Goal: Navigation & Orientation: Find specific page/section

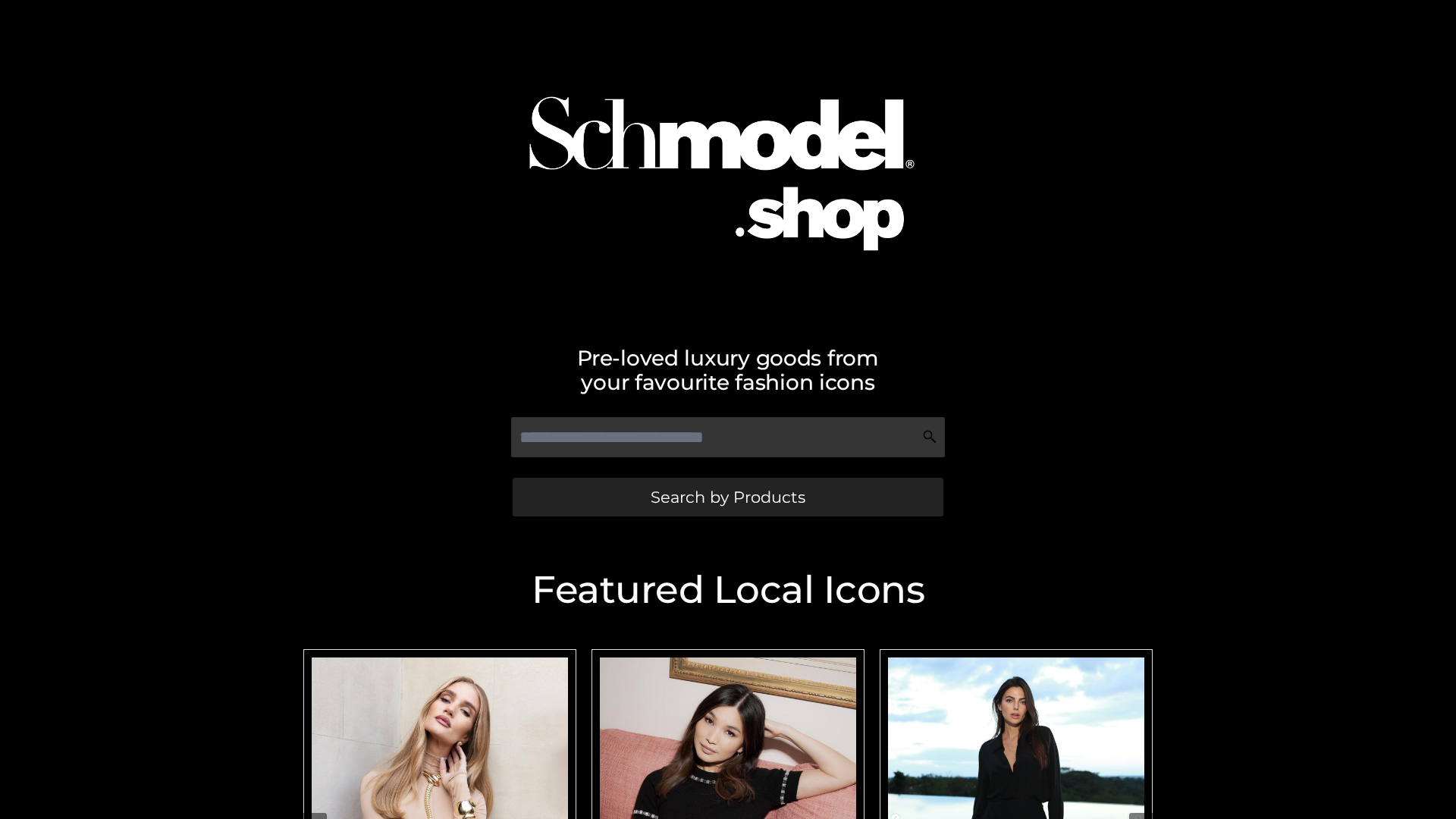
click at [727, 497] on span "Search by Products" at bounding box center [728, 497] width 154 height 16
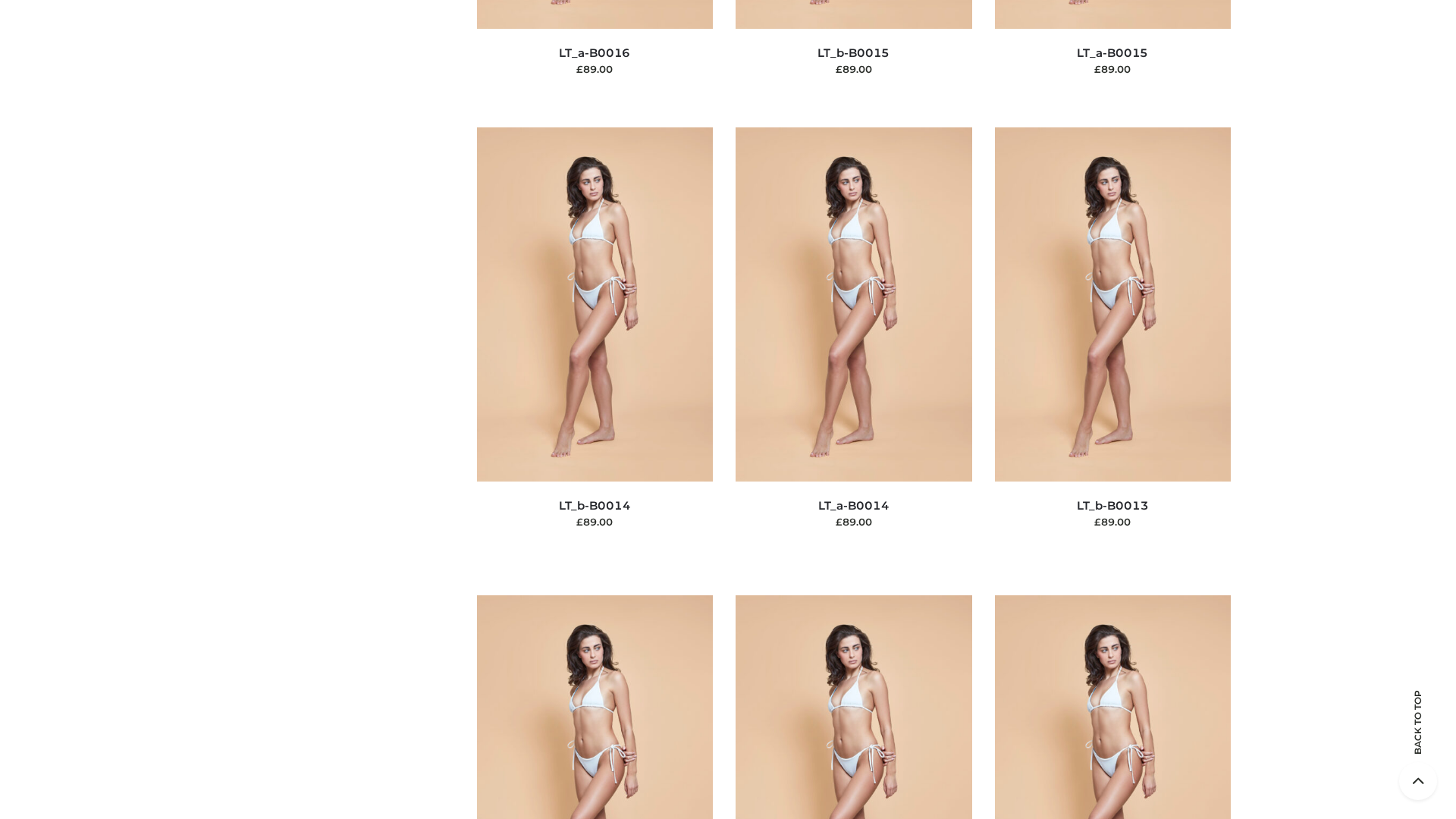
scroll to position [5395, 0]
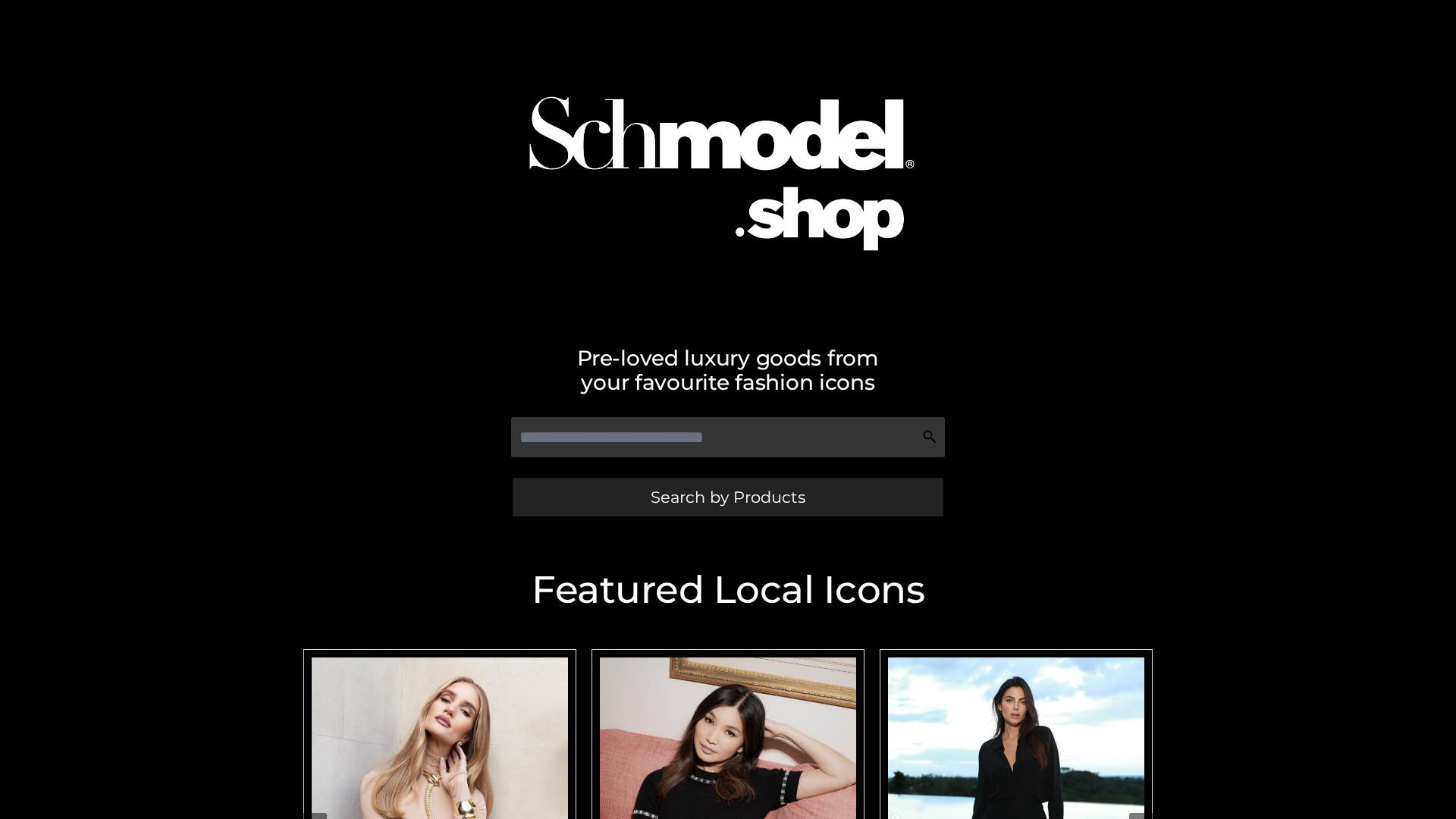
click at [727, 497] on span "Search by Products" at bounding box center [728, 497] width 154 height 16
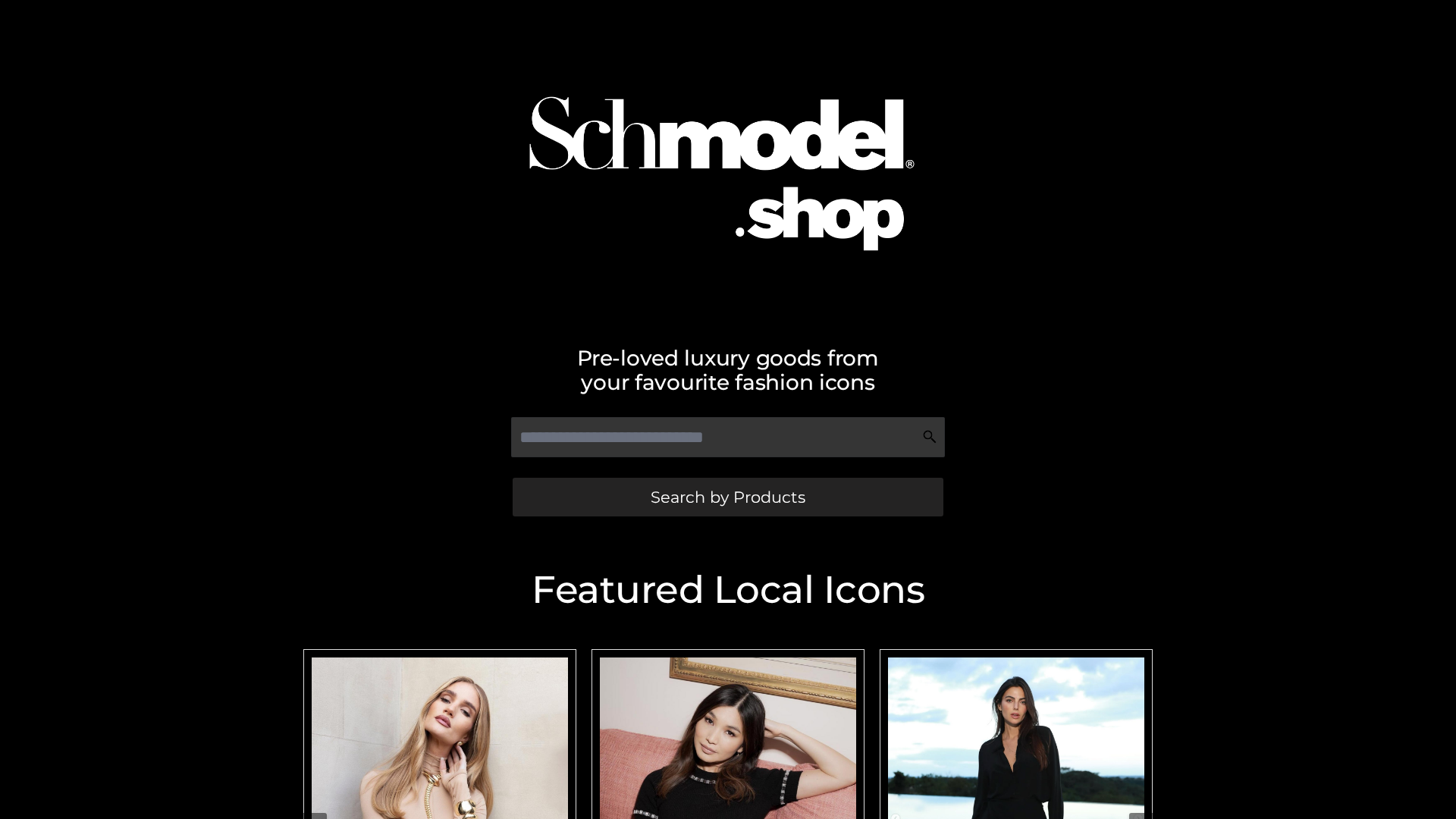
click at [727, 497] on span "Search by Products" at bounding box center [728, 497] width 154 height 16
